Goal: Use online tool/utility

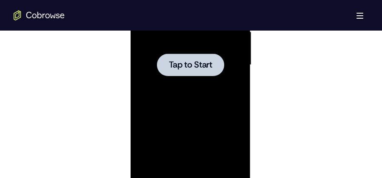
click at [182, 71] on div at bounding box center [190, 65] width 67 height 23
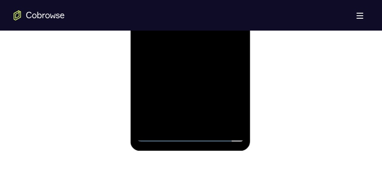
scroll to position [585, 0]
click at [191, 134] on div at bounding box center [190, 22] width 107 height 238
click at [232, 96] on div at bounding box center [190, 22] width 107 height 238
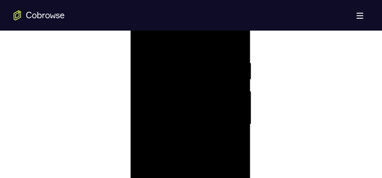
scroll to position [457, 0]
click at [185, 68] on div at bounding box center [190, 150] width 107 height 238
click at [228, 145] on div at bounding box center [190, 150] width 107 height 238
click at [181, 81] on div at bounding box center [190, 65] width 107 height 238
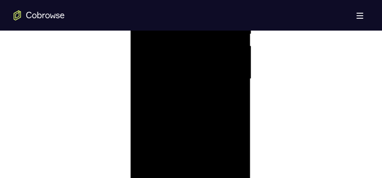
scroll to position [521, 0]
click at [189, 78] on div at bounding box center [190, 86] width 107 height 238
click at [208, 87] on div at bounding box center [190, 86] width 107 height 238
click at [187, 114] on div at bounding box center [190, 86] width 107 height 238
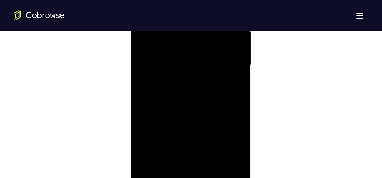
click at [204, 97] on div at bounding box center [190, 65] width 107 height 238
click at [211, 164] on div at bounding box center [190, 65] width 107 height 238
click at [195, 152] on div at bounding box center [190, 108] width 107 height 238
click at [211, 98] on div at bounding box center [190, 108] width 107 height 238
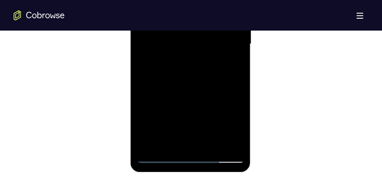
scroll to position [564, 0]
click at [167, 140] on div at bounding box center [190, 44] width 107 height 238
click at [212, 91] on div at bounding box center [190, 44] width 107 height 238
click at [231, 58] on div at bounding box center [190, 44] width 107 height 238
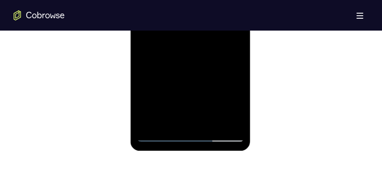
scroll to position [585, 0]
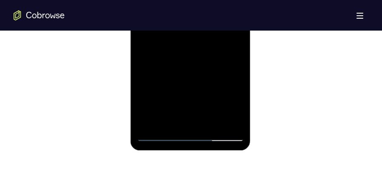
click at [168, 117] on div at bounding box center [190, 22] width 107 height 238
click at [142, 72] on div at bounding box center [190, 22] width 107 height 238
click at [232, 38] on div at bounding box center [190, 22] width 107 height 238
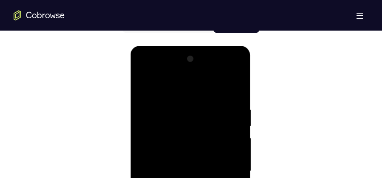
scroll to position [436, 0]
click at [144, 87] on div at bounding box center [190, 171] width 107 height 238
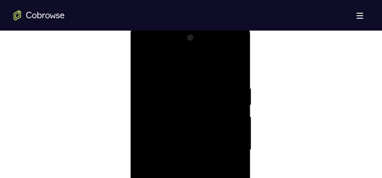
scroll to position [457, 0]
click at [143, 64] on div at bounding box center [190, 150] width 107 height 238
click at [236, 63] on div at bounding box center [190, 150] width 107 height 238
drag, startPoint x: 194, startPoint y: 113, endPoint x: 195, endPoint y: 161, distance: 47.6
click at [195, 161] on div at bounding box center [190, 150] width 107 height 238
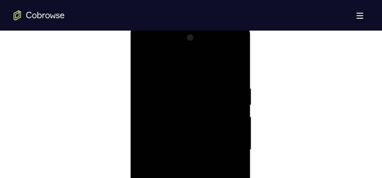
drag, startPoint x: 179, startPoint y: 87, endPoint x: 191, endPoint y: 189, distance: 102.8
click at [191, 178] on div at bounding box center [190, 150] width 107 height 238
click at [145, 64] on div at bounding box center [190, 150] width 107 height 238
click at [178, 79] on div at bounding box center [190, 150] width 107 height 238
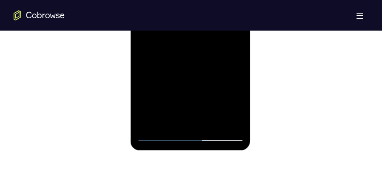
click at [234, 120] on div at bounding box center [190, 22] width 107 height 238
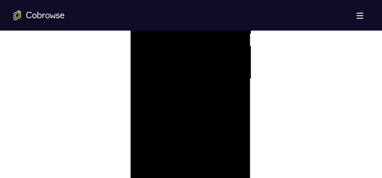
scroll to position [500, 0]
click at [232, 116] on div at bounding box center [190, 108] width 107 height 238
click at [232, 116] on div at bounding box center [190, 129] width 107 height 238
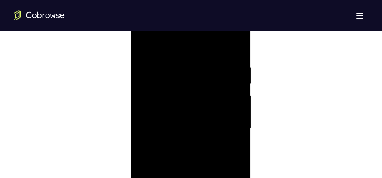
click at [232, 116] on div at bounding box center [190, 129] width 107 height 238
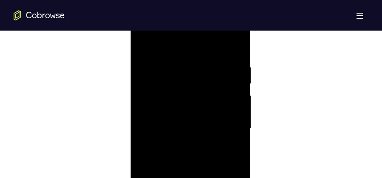
click at [232, 48] on div at bounding box center [190, 129] width 107 height 238
drag, startPoint x: 215, startPoint y: 82, endPoint x: 179, endPoint y: 104, distance: 42.0
click at [222, 178] on div at bounding box center [190, 129] width 107 height 238
drag, startPoint x: 205, startPoint y: 72, endPoint x: 194, endPoint y: 188, distance: 115.8
click at [194, 178] on div at bounding box center [190, 129] width 107 height 238
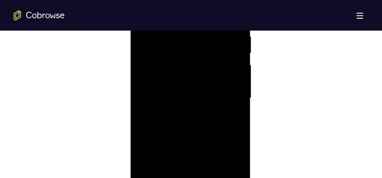
scroll to position [542, 0]
click at [238, 99] on div at bounding box center [190, 65] width 107 height 238
drag, startPoint x: 220, startPoint y: 134, endPoint x: 229, endPoint y: 51, distance: 83.4
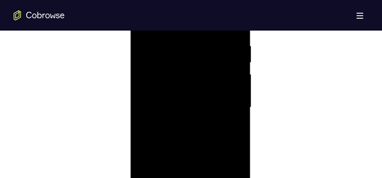
click at [229, 51] on div at bounding box center [190, 108] width 107 height 238
drag, startPoint x: 209, startPoint y: 127, endPoint x: 209, endPoint y: 32, distance: 94.8
click at [212, 37] on div at bounding box center [190, 108] width 107 height 238
drag, startPoint x: 206, startPoint y: 123, endPoint x: 204, endPoint y: 49, distance: 74.0
click at [204, 49] on div at bounding box center [190, 108] width 107 height 238
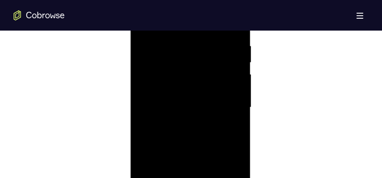
click at [235, 82] on div at bounding box center [190, 108] width 107 height 238
click at [236, 83] on div at bounding box center [190, 108] width 107 height 238
drag, startPoint x: 218, startPoint y: 90, endPoint x: 218, endPoint y: 37, distance: 52.3
click at [218, 37] on div at bounding box center [190, 108] width 107 height 238
drag, startPoint x: 218, startPoint y: 117, endPoint x: 218, endPoint y: 52, distance: 65.1
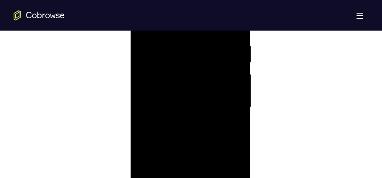
click at [218, 52] on div at bounding box center [190, 108] width 107 height 238
drag, startPoint x: 199, startPoint y: 132, endPoint x: 199, endPoint y: 29, distance: 102.9
click at [199, 29] on div at bounding box center [190, 108] width 107 height 238
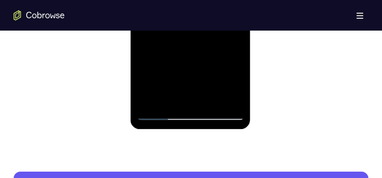
click at [211, 102] on div at bounding box center [190, 1] width 107 height 238
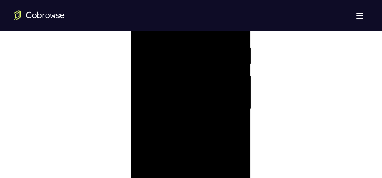
scroll to position [457, 0]
click at [202, 135] on div at bounding box center [190, 150] width 107 height 238
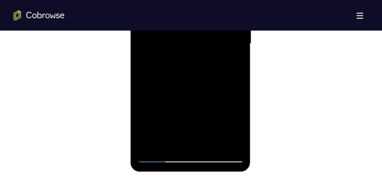
click at [190, 139] on div at bounding box center [190, 44] width 107 height 238
click at [169, 138] on div at bounding box center [190, 44] width 107 height 238
click at [145, 91] on div at bounding box center [190, 44] width 107 height 238
click at [232, 58] on div at bounding box center [190, 44] width 107 height 238
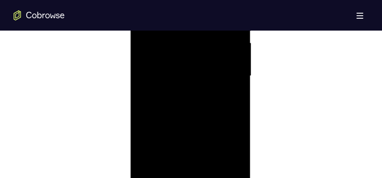
scroll to position [478, 0]
click at [144, 46] on div at bounding box center [190, 129] width 107 height 238
click at [143, 41] on div at bounding box center [190, 129] width 107 height 238
click at [213, 164] on div at bounding box center [190, 65] width 107 height 238
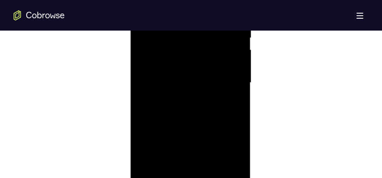
scroll to position [500, 0]
click at [193, 91] on div at bounding box center [190, 108] width 107 height 238
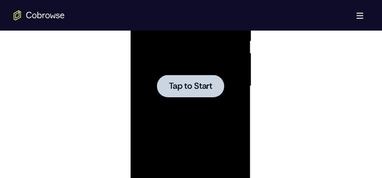
drag, startPoint x: 207, startPoint y: 76, endPoint x: 314, endPoint y: -30, distance: 150.4
click at [207, 76] on div at bounding box center [190, 86] width 67 height 23
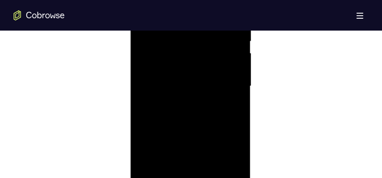
scroll to position [606, 0]
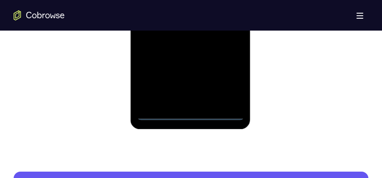
click at [189, 114] on div at bounding box center [190, 1] width 107 height 238
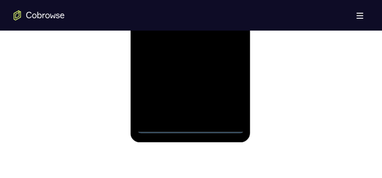
scroll to position [564, 0]
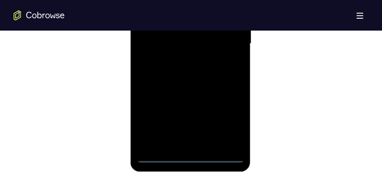
click at [228, 123] on div at bounding box center [190, 44] width 107 height 238
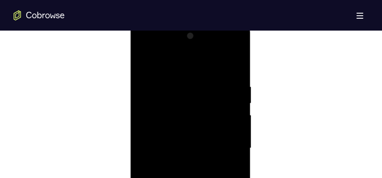
scroll to position [457, 0]
click at [171, 70] on div at bounding box center [190, 150] width 107 height 238
click at [226, 145] on div at bounding box center [190, 150] width 107 height 238
click at [180, 165] on div at bounding box center [190, 150] width 107 height 238
click at [189, 143] on div at bounding box center [190, 150] width 107 height 238
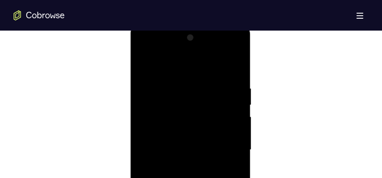
click at [208, 149] on div at bounding box center [190, 150] width 107 height 238
click at [188, 174] on div at bounding box center [190, 150] width 107 height 238
click at [186, 117] on div at bounding box center [190, 86] width 107 height 238
click at [205, 110] on div at bounding box center [190, 86] width 107 height 238
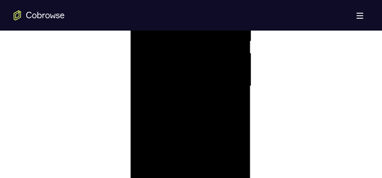
drag, startPoint x: 202, startPoint y: 113, endPoint x: 196, endPoint y: 111, distance: 5.9
click at [200, 114] on div at bounding box center [190, 86] width 107 height 238
click at [234, 95] on div at bounding box center [190, 86] width 107 height 238
click at [216, 83] on div at bounding box center [190, 86] width 107 height 238
click at [233, 68] on div at bounding box center [190, 86] width 107 height 238
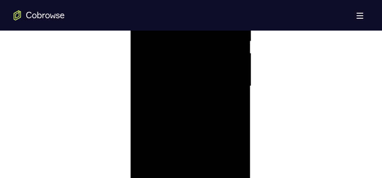
click at [233, 68] on div at bounding box center [190, 86] width 107 height 238
drag, startPoint x: 203, startPoint y: 84, endPoint x: 278, endPoint y: -26, distance: 133.3
click at [203, 84] on div at bounding box center [190, 86] width 107 height 238
click at [179, 115] on div at bounding box center [190, 86] width 107 height 238
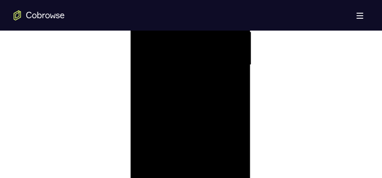
click at [211, 163] on div at bounding box center [190, 65] width 107 height 238
click at [204, 152] on div at bounding box center [190, 108] width 107 height 238
click at [194, 93] on div at bounding box center [190, 108] width 107 height 238
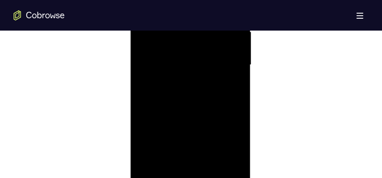
click at [168, 160] on div at bounding box center [190, 65] width 107 height 238
click at [215, 115] on div at bounding box center [190, 65] width 107 height 238
click at [231, 80] on div at bounding box center [190, 65] width 107 height 238
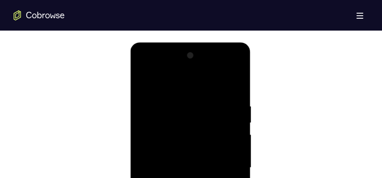
scroll to position [478, 0]
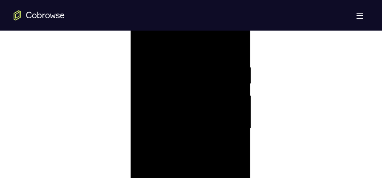
click at [189, 118] on div at bounding box center [190, 129] width 107 height 238
click at [142, 66] on div at bounding box center [190, 150] width 107 height 238
click at [144, 65] on div at bounding box center [190, 150] width 107 height 238
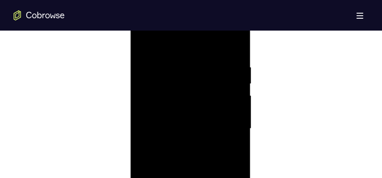
click at [179, 62] on div at bounding box center [190, 129] width 107 height 238
click at [234, 69] on div at bounding box center [190, 129] width 107 height 238
click at [232, 93] on div at bounding box center [190, 129] width 107 height 238
click at [231, 79] on div at bounding box center [190, 129] width 107 height 238
click at [235, 47] on div at bounding box center [190, 129] width 107 height 238
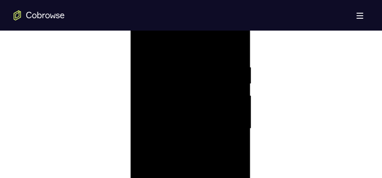
click at [235, 46] on div at bounding box center [190, 129] width 107 height 238
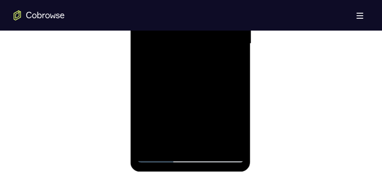
scroll to position [606, 0]
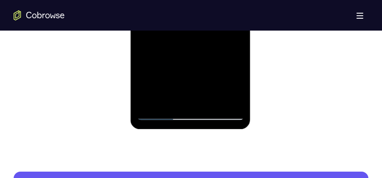
click at [150, 100] on div at bounding box center [190, 1] width 107 height 238
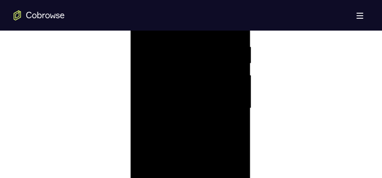
scroll to position [478, 0]
drag, startPoint x: 191, startPoint y: 128, endPoint x: 219, endPoint y: 40, distance: 92.3
click at [195, 156] on div at bounding box center [190, 129] width 107 height 238
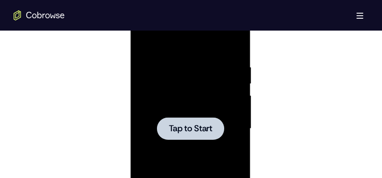
click at [212, 81] on div at bounding box center [190, 129] width 107 height 238
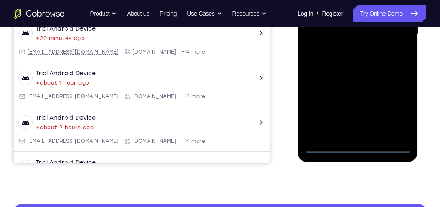
scroll to position [184, 0]
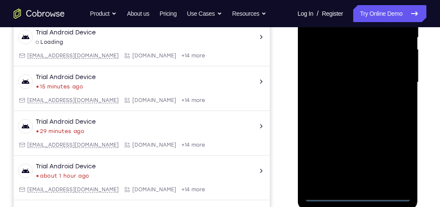
click at [357, 178] on div at bounding box center [357, 82] width 107 height 238
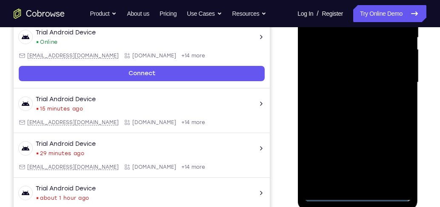
click at [381, 161] on div at bounding box center [357, 82] width 107 height 238
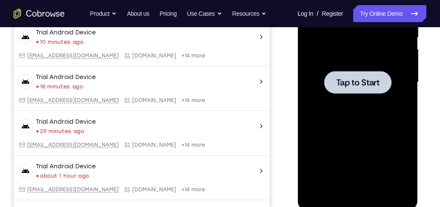
click at [363, 65] on div at bounding box center [357, 82] width 107 height 238
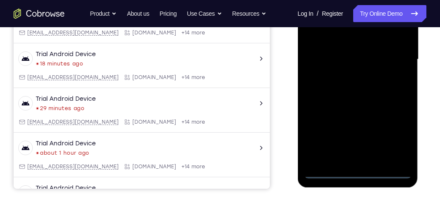
scroll to position [232, 0]
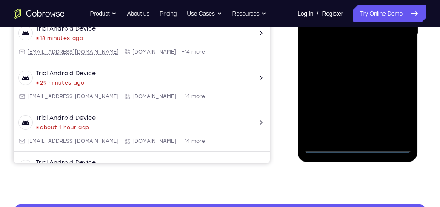
click at [357, 145] on div at bounding box center [357, 34] width 107 height 238
click at [358, 148] on div at bounding box center [357, 34] width 107 height 238
click at [381, 111] on div at bounding box center [357, 34] width 107 height 238
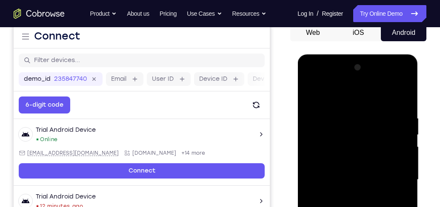
scroll to position [184, 0]
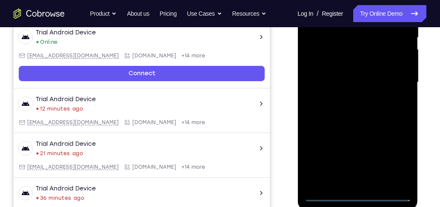
click at [381, 159] on div at bounding box center [357, 82] width 107 height 238
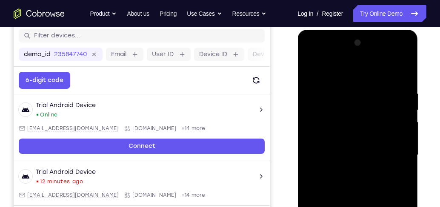
scroll to position [111, 0]
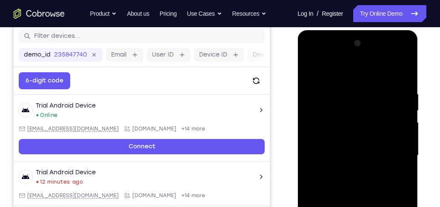
click at [350, 72] on div at bounding box center [357, 156] width 107 height 238
click at [381, 151] on div at bounding box center [357, 156] width 107 height 238
click at [347, 169] on div at bounding box center [357, 156] width 107 height 238
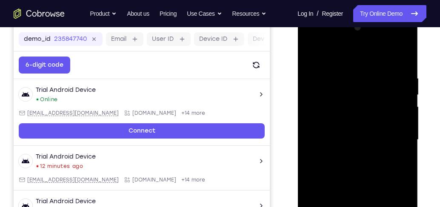
scroll to position [135, 0]
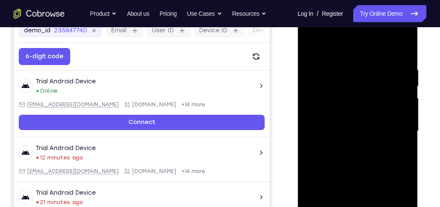
click at [351, 146] on div at bounding box center [357, 131] width 107 height 238
click at [358, 120] on div at bounding box center [357, 131] width 107 height 238
click at [361, 95] on div at bounding box center [357, 131] width 107 height 238
click at [380, 131] on div at bounding box center [357, 131] width 107 height 238
click at [381, 132] on div at bounding box center [357, 131] width 107 height 238
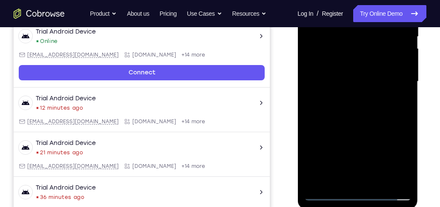
scroll to position [159, 0]
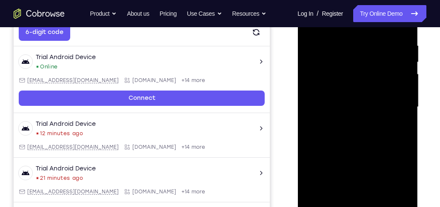
click at [377, 134] on div at bounding box center [357, 107] width 107 height 238
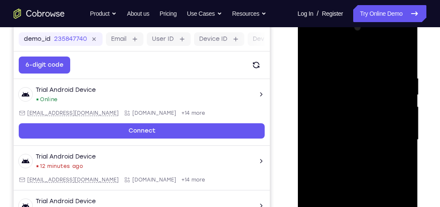
scroll to position [135, 0]
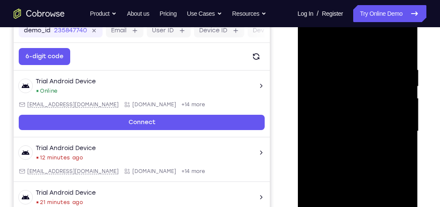
click at [381, 162] on div at bounding box center [357, 131] width 107 height 238
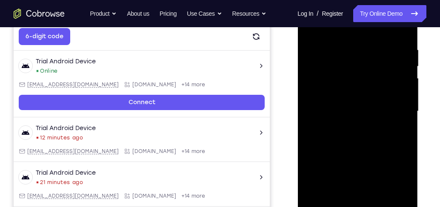
scroll to position [111, 0]
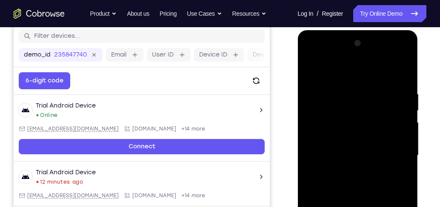
drag, startPoint x: 360, startPoint y: 73, endPoint x: 367, endPoint y: 52, distance: 21.8
click at [367, 52] on div at bounding box center [357, 156] width 107 height 238
drag, startPoint x: 369, startPoint y: 72, endPoint x: 371, endPoint y: 60, distance: 12.5
click at [371, 60] on div at bounding box center [357, 156] width 107 height 238
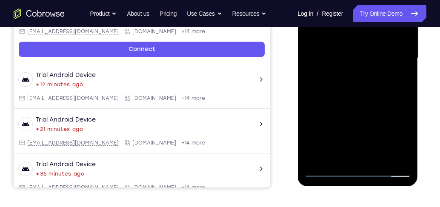
click at [379, 161] on div at bounding box center [357, 58] width 107 height 238
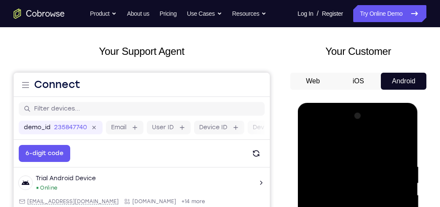
scroll to position [159, 0]
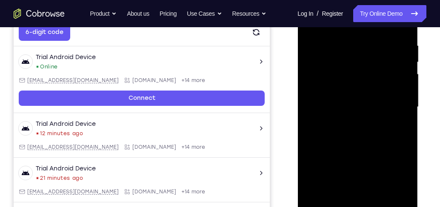
click at [363, 153] on div at bounding box center [357, 107] width 107 height 238
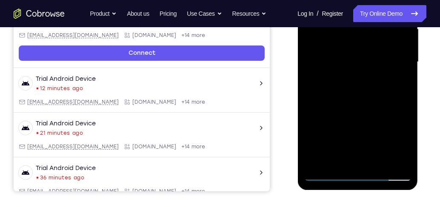
scroll to position [232, 0]
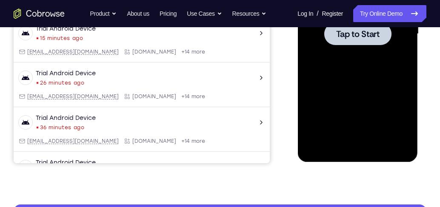
click at [363, 91] on div at bounding box center [357, 34] width 107 height 238
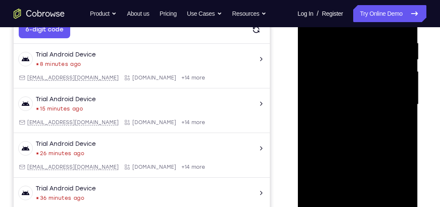
scroll to position [208, 0]
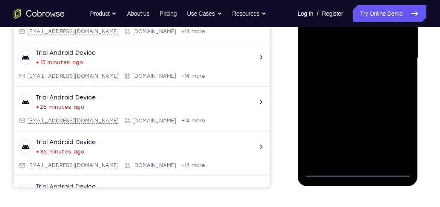
click at [381, 131] on div at bounding box center [357, 58] width 107 height 238
click at [359, 171] on div at bounding box center [357, 58] width 107 height 238
click at [359, 172] on div at bounding box center [357, 58] width 107 height 238
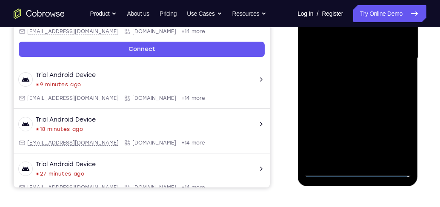
click at [355, 171] on div at bounding box center [357, 58] width 107 height 238
click at [381, 135] on div at bounding box center [357, 58] width 107 height 238
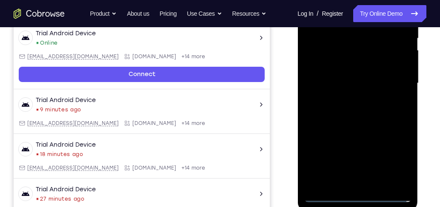
scroll to position [184, 0]
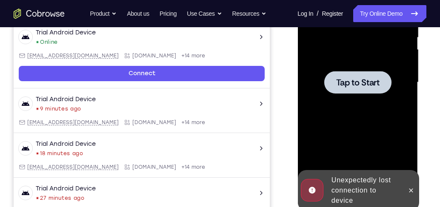
click at [350, 87] on span "Tap to Start" at bounding box center [357, 82] width 43 height 9
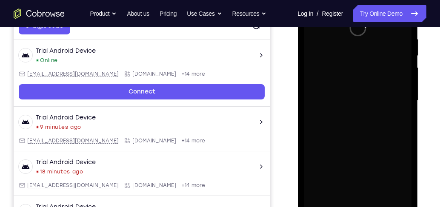
scroll to position [135, 0]
